Goal: Task Accomplishment & Management: Complete application form

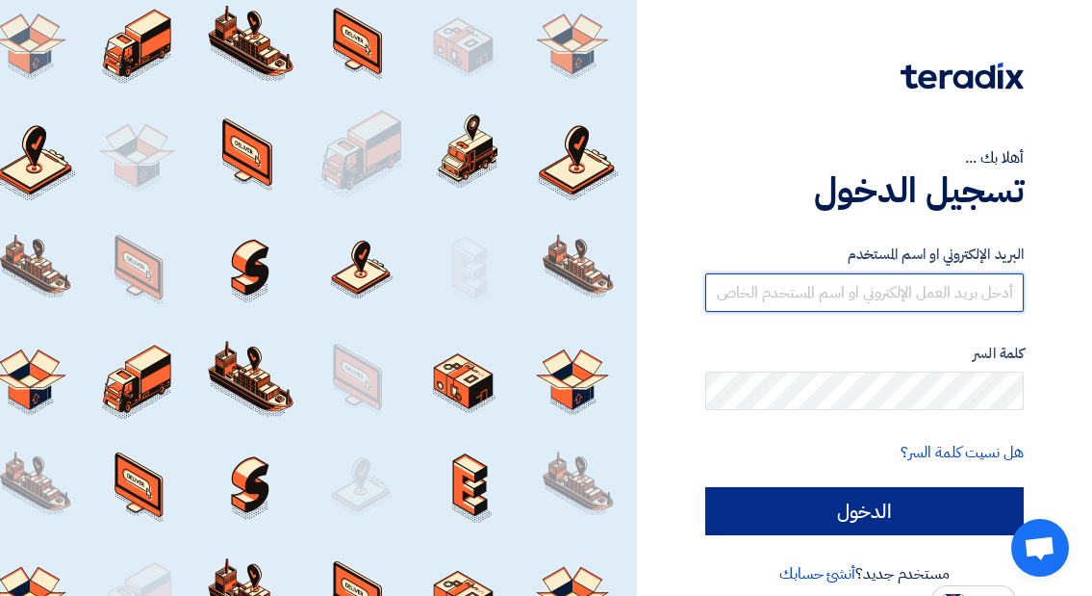
type input "[EMAIL_ADDRESS][DOMAIN_NAME]"
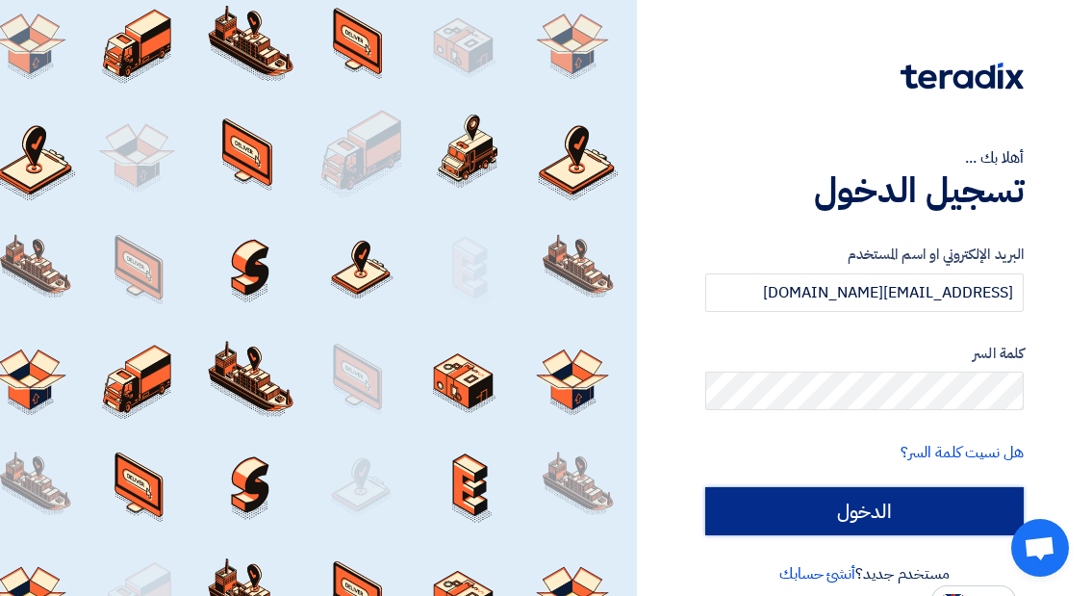
click at [881, 511] on input "الدخول" at bounding box center [864, 511] width 319 height 48
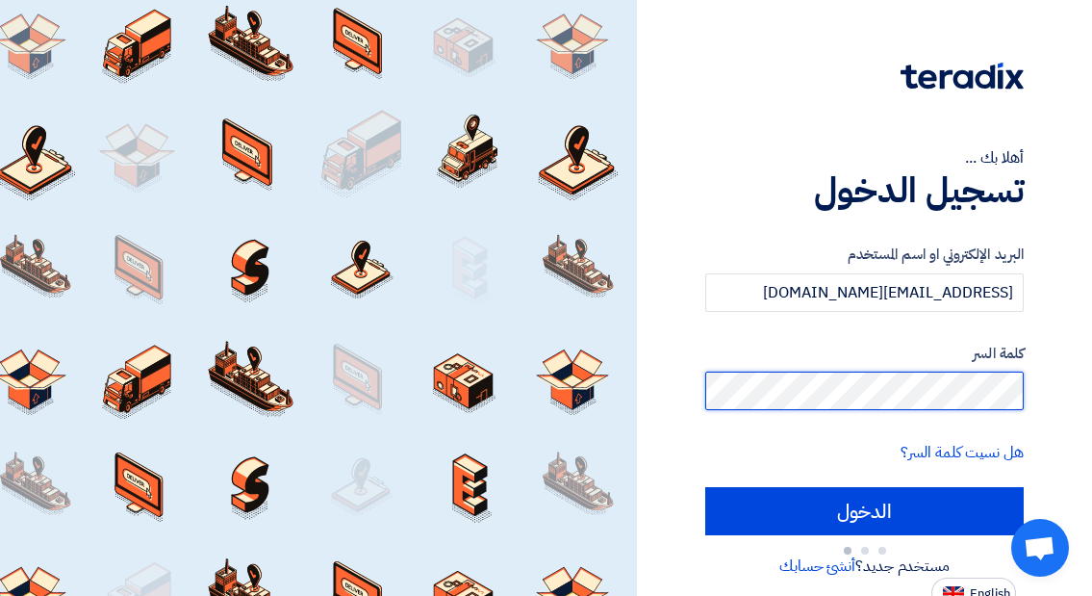
click at [1055, 387] on div "أهلا بك ... تسجيل الدخول البريد الإلكتروني او اسم المستخدم [EMAIL_ADDRESS][DOMA…" at bounding box center [865, 304] width 426 height 608
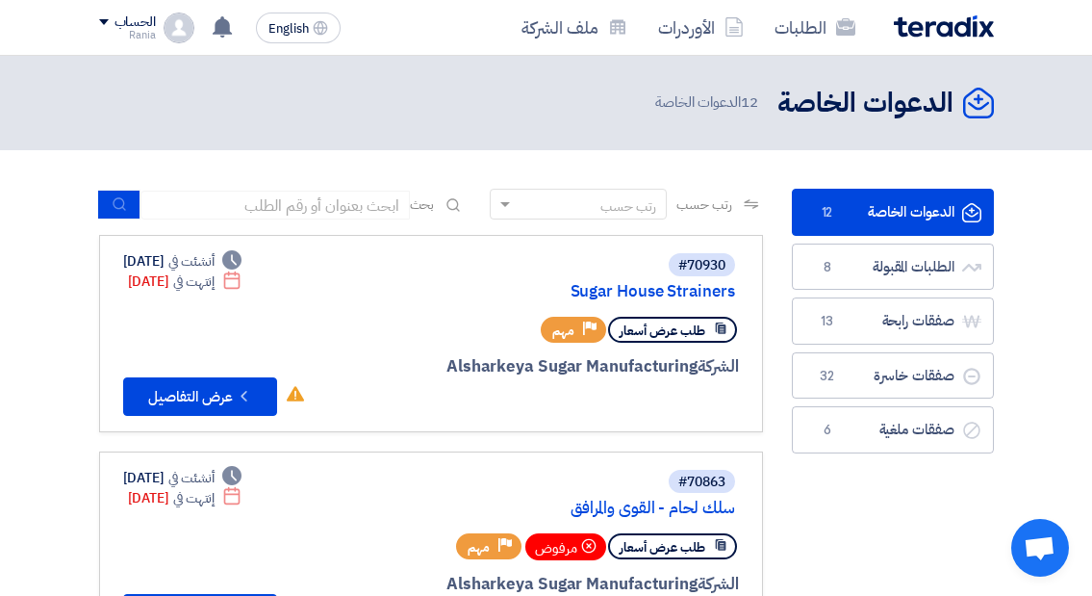
scroll to position [192, 0]
